Goal: Transaction & Acquisition: Subscribe to service/newsletter

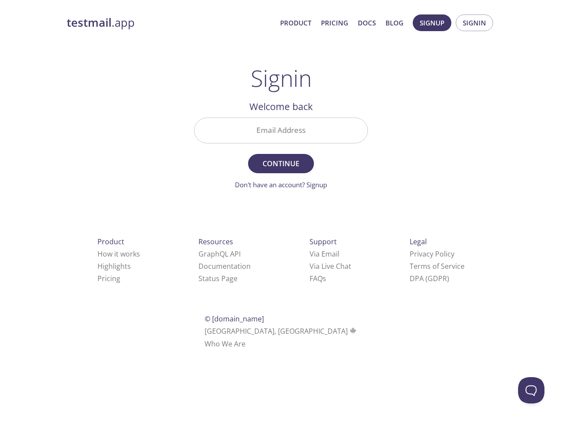
click at [281, 159] on span "Continue" at bounding box center [281, 164] width 47 height 12
click at [432, 23] on span "Signup" at bounding box center [432, 22] width 25 height 11
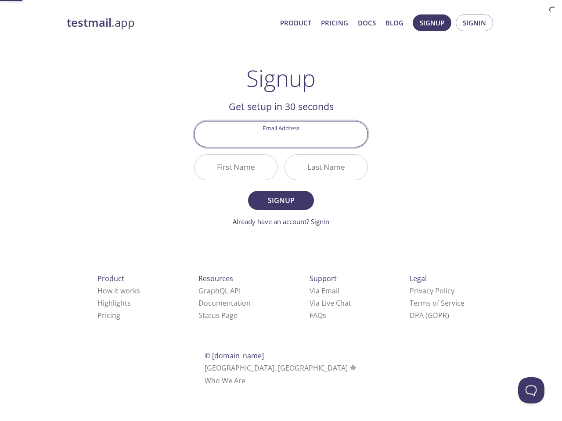
click at [474, 23] on span "Signin" at bounding box center [474, 22] width 23 height 11
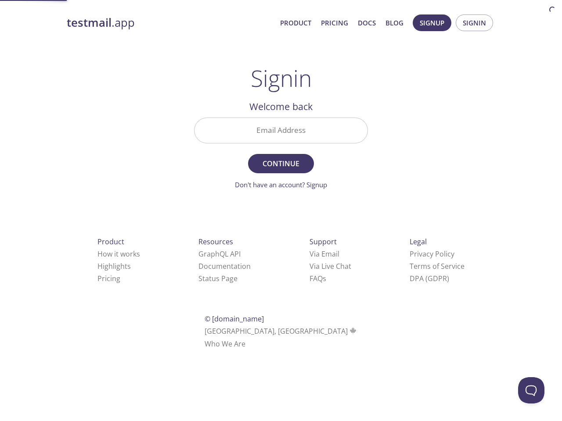
click at [281, 130] on input "Email Address" at bounding box center [280, 130] width 173 height 25
